Goal: Navigation & Orientation: Find specific page/section

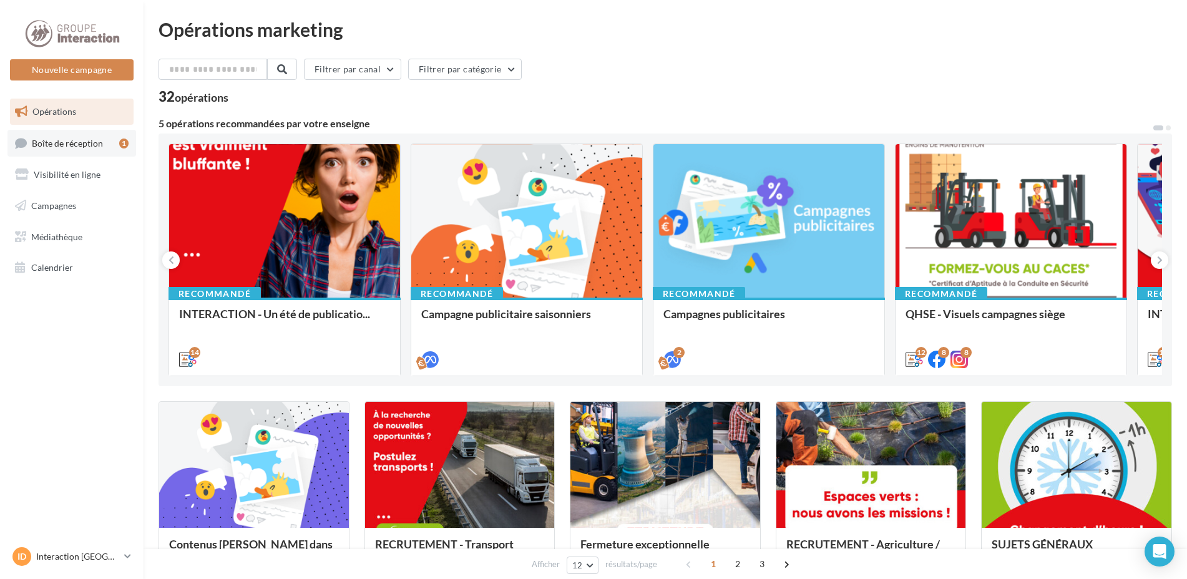
click at [110, 150] on link "Boîte de réception 1" at bounding box center [71, 143] width 129 height 27
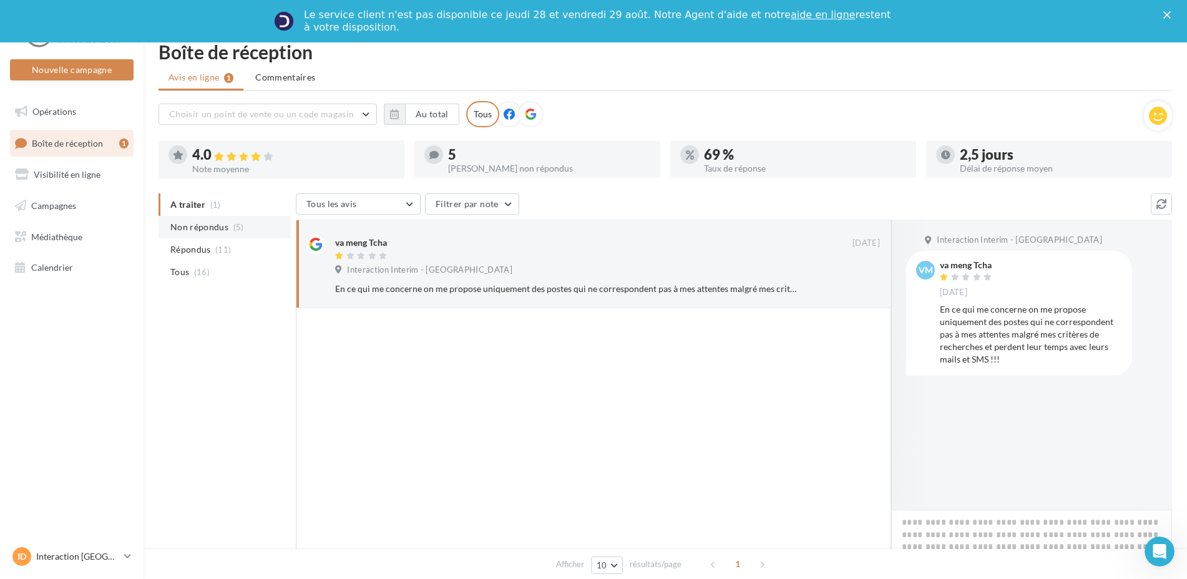
click at [174, 218] on li "Non répondus (5)" at bounding box center [225, 227] width 132 height 22
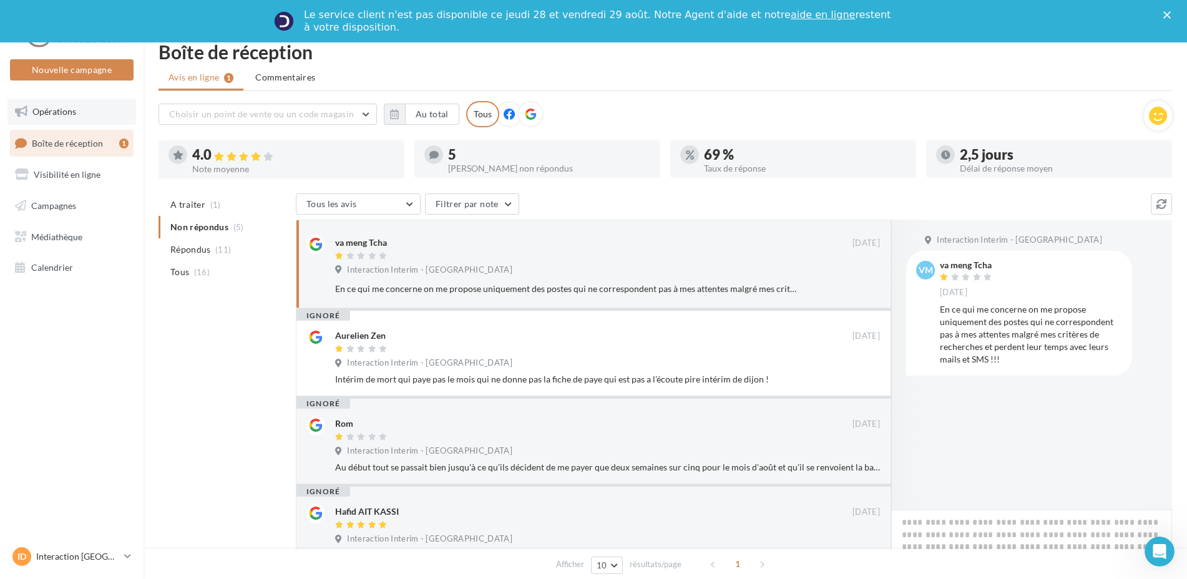
click at [67, 112] on span "Opérations" at bounding box center [54, 111] width 44 height 11
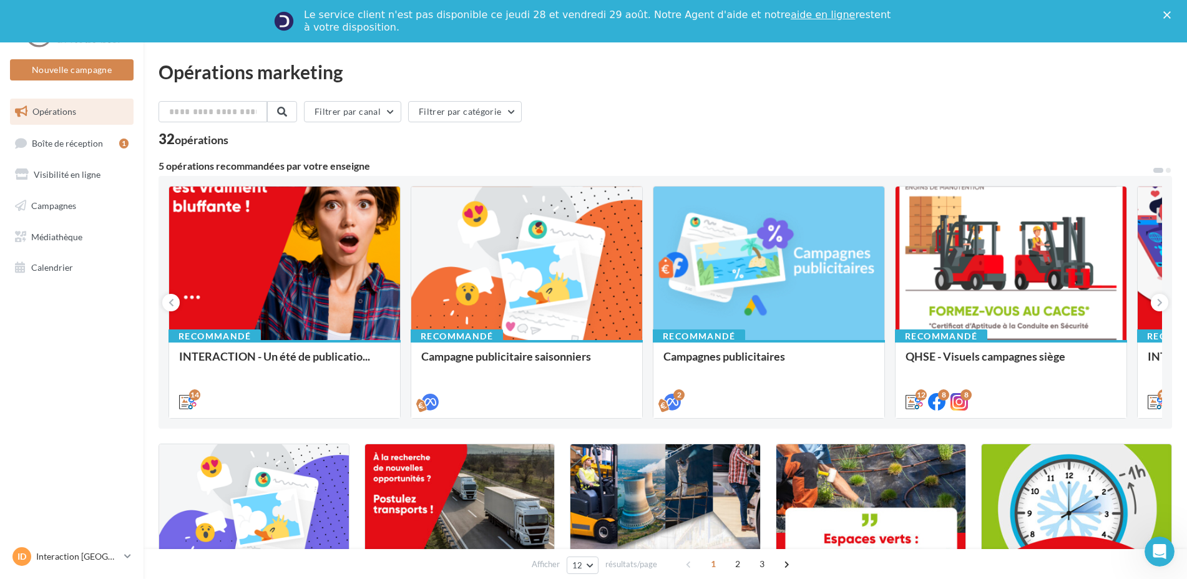
click at [62, 205] on span "Campagnes" at bounding box center [53, 205] width 45 height 11
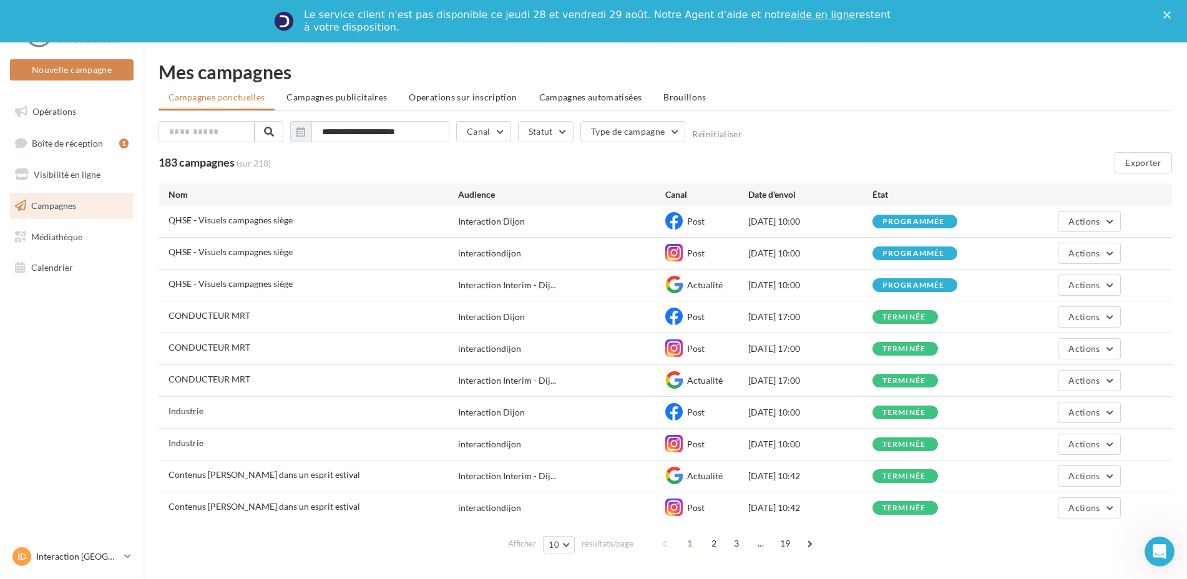
scroll to position [33, 0]
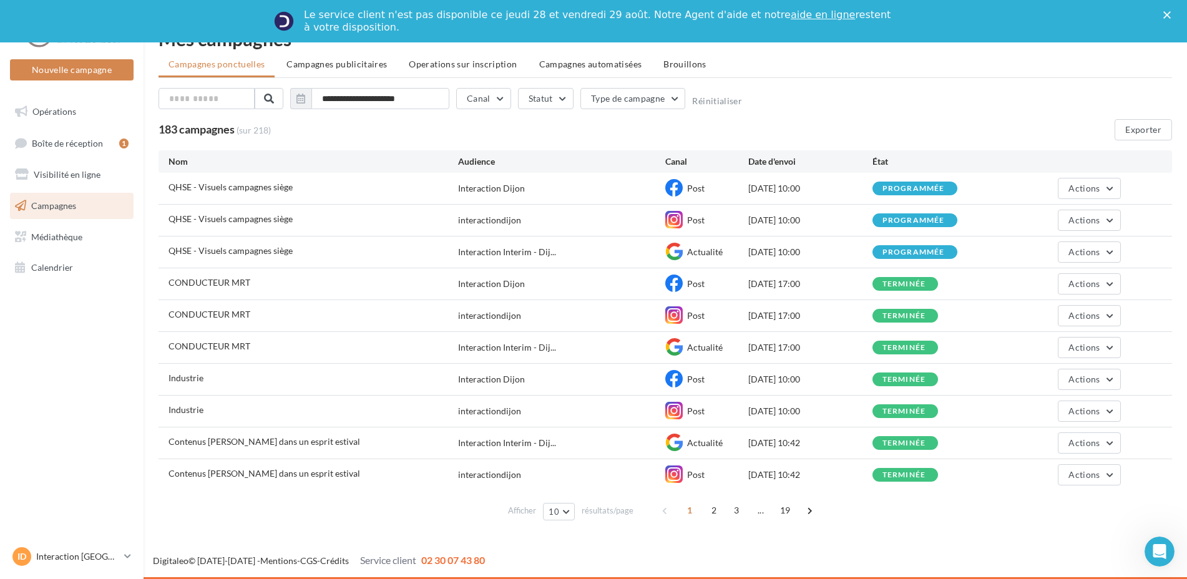
click at [695, 347] on span "Actualité" at bounding box center [705, 347] width 36 height 11
